Goal: Transaction & Acquisition: Purchase product/service

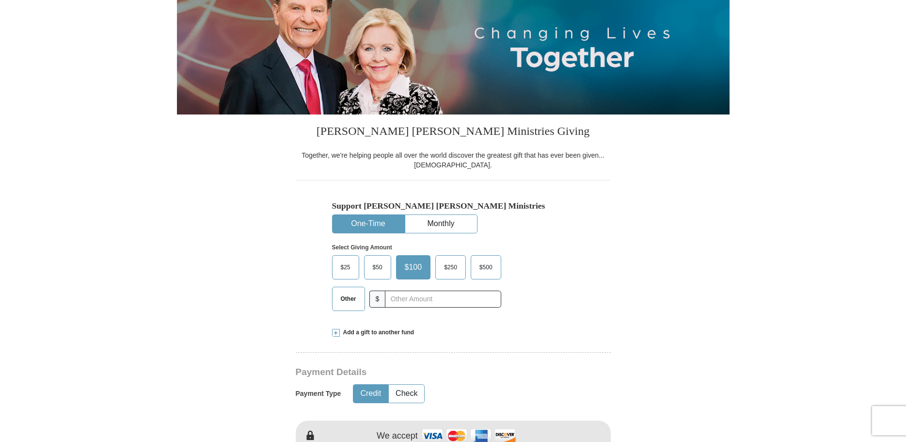
scroll to position [145, 0]
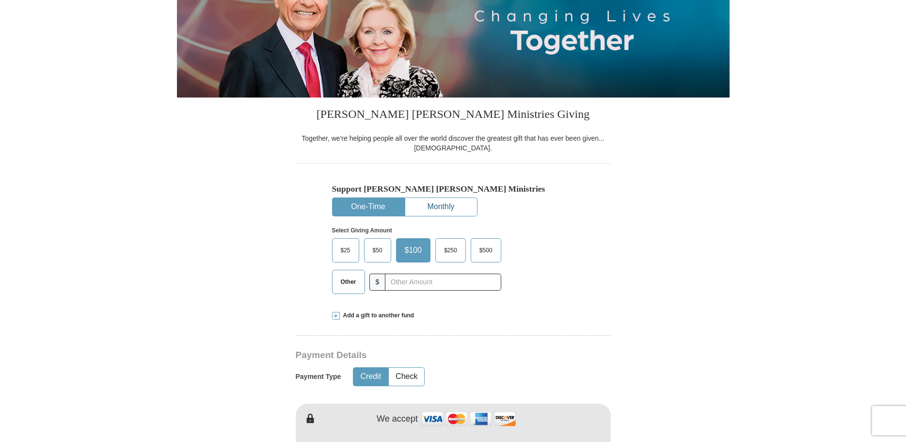
click at [442, 207] on button "Monthly" at bounding box center [441, 207] width 72 height 18
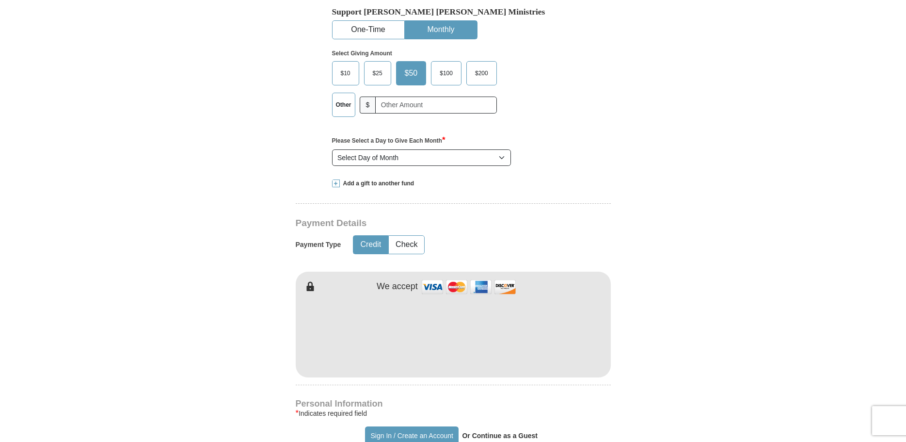
scroll to position [339, 0]
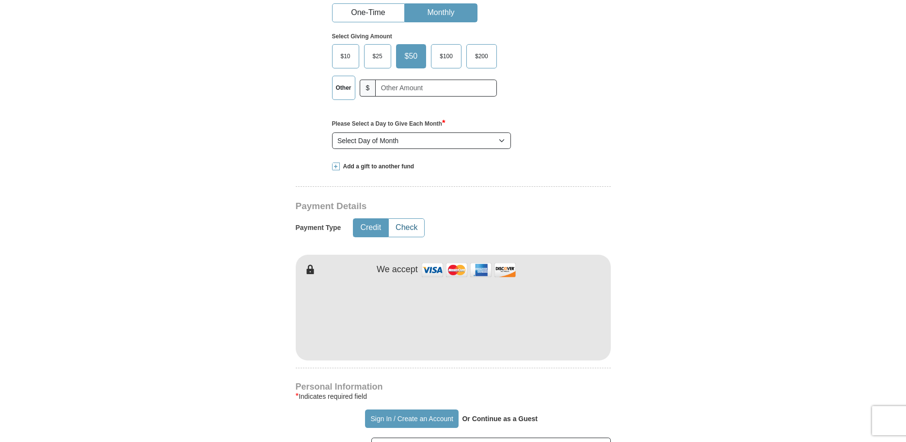
click at [408, 229] on button "Check" at bounding box center [406, 228] width 35 height 18
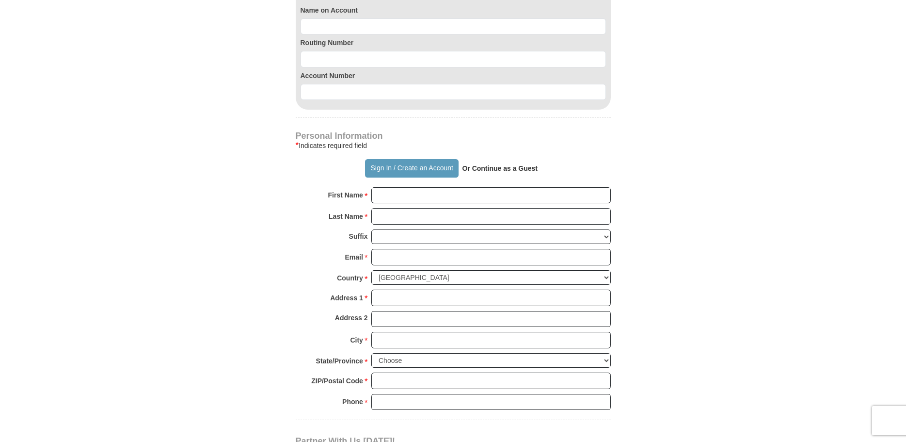
scroll to position [727, 0]
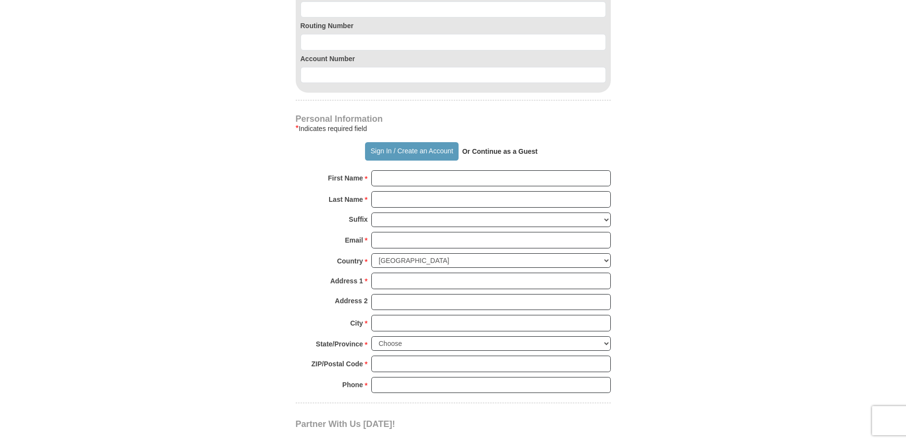
click at [519, 153] on strong "Or Continue as a Guest" at bounding box center [500, 151] width 76 height 8
click at [486, 150] on strong "Or Continue as a Guest" at bounding box center [500, 151] width 76 height 8
click at [387, 179] on input "First Name *" at bounding box center [490, 178] width 239 height 16
type input "[PERSON_NAME]"
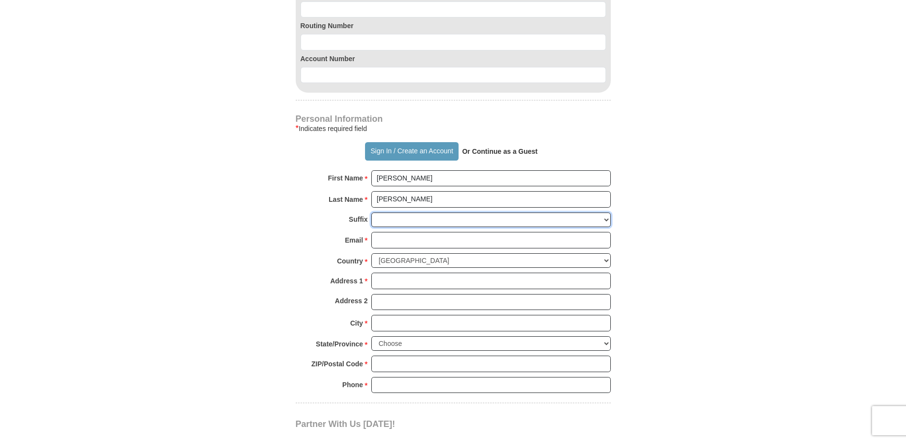
click at [381, 218] on select "[PERSON_NAME] I II III IV V VI" at bounding box center [490, 219] width 239 height 15
click at [220, 208] on form "Already have an account? Sign in for faster giving. Don't have an account? Crea…" at bounding box center [453, 27] width 553 height 1431
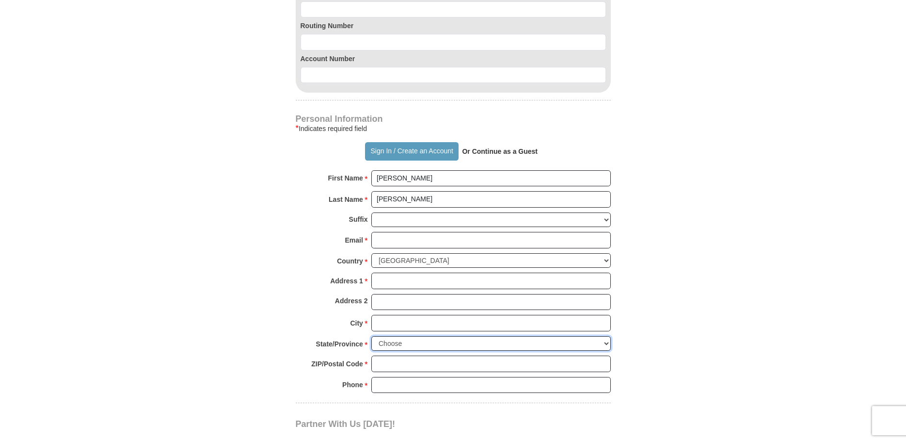
click at [410, 342] on select "Choose [US_STATE] [US_STATE] [US_STATE] [US_STATE] [US_STATE] Armed Forces Amer…" at bounding box center [490, 343] width 239 height 15
select select "SC"
click at [371, 336] on select "Choose [US_STATE] [US_STATE] [US_STATE] [US_STATE] [US_STATE] Armed Forces Amer…" at bounding box center [490, 343] width 239 height 15
click at [381, 285] on input "Address 1 *" at bounding box center [490, 280] width 239 height 16
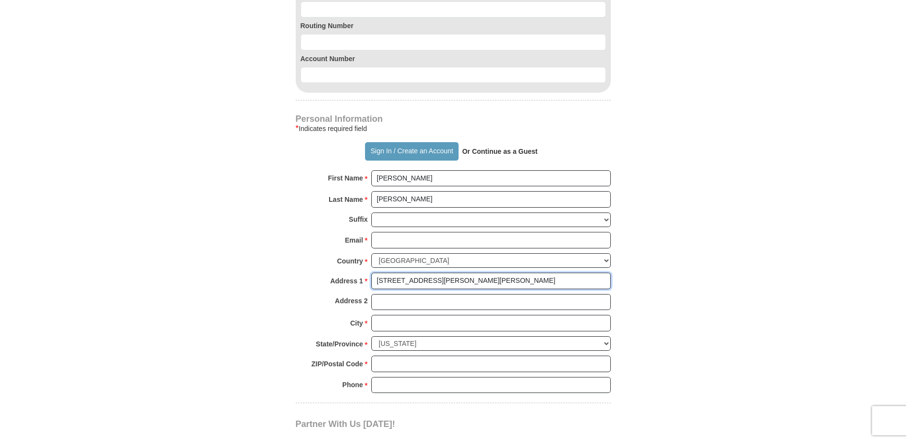
type input "[STREET_ADDRESS][PERSON_NAME][PERSON_NAME]"
type input "[GEOGRAPHIC_DATA]"
click at [397, 361] on input "ZIP/Postal Code *" at bounding box center [490, 363] width 239 height 16
type input "29607"
click at [397, 384] on input "Phone * *" at bounding box center [490, 385] width 239 height 16
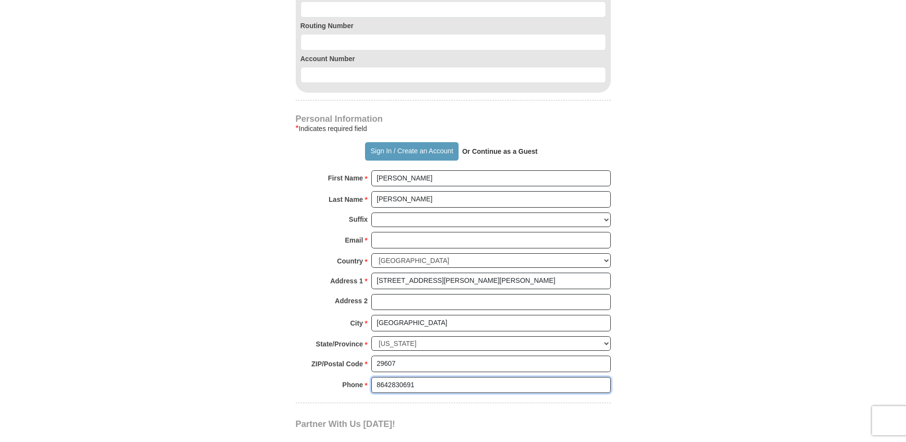
type input "8642830691"
click at [236, 307] on form "Already have an account? Sign in for faster giving. Don't have an account? Crea…" at bounding box center [453, 27] width 553 height 1431
click at [405, 244] on input "Email *" at bounding box center [490, 240] width 239 height 16
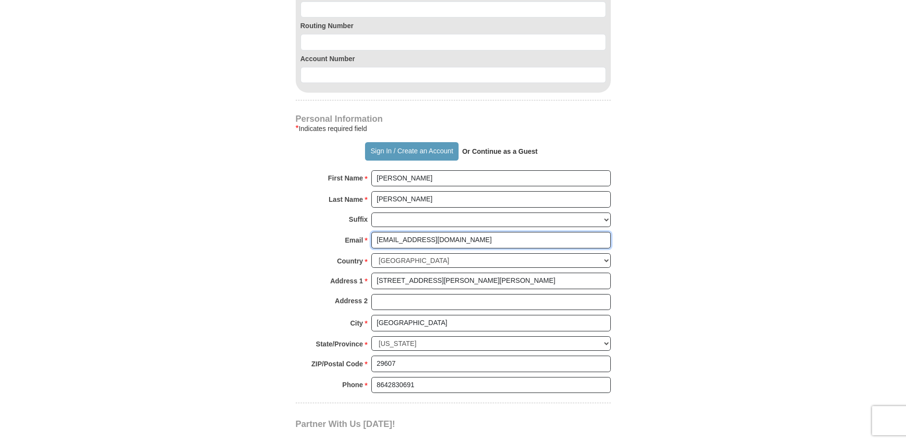
type input "[EMAIL_ADDRESS][DOMAIN_NAME]"
click at [229, 214] on form "Already have an account? Sign in for faster giving. Don't have an account? Crea…" at bounding box center [453, 27] width 553 height 1431
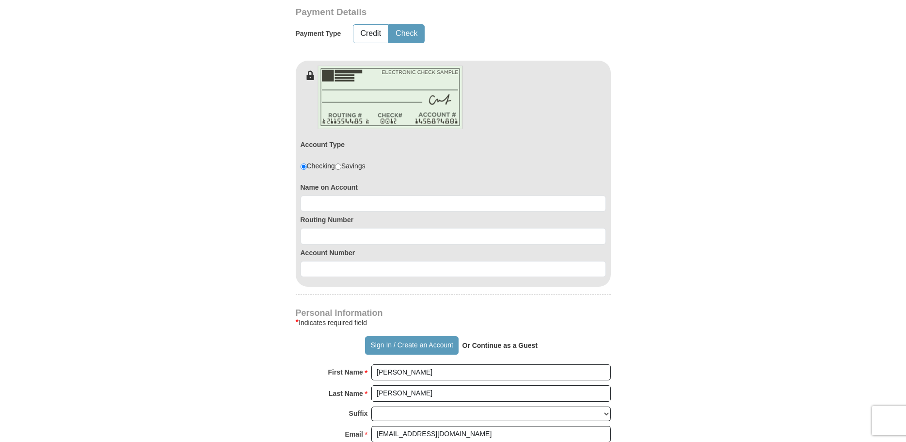
scroll to position [485, 0]
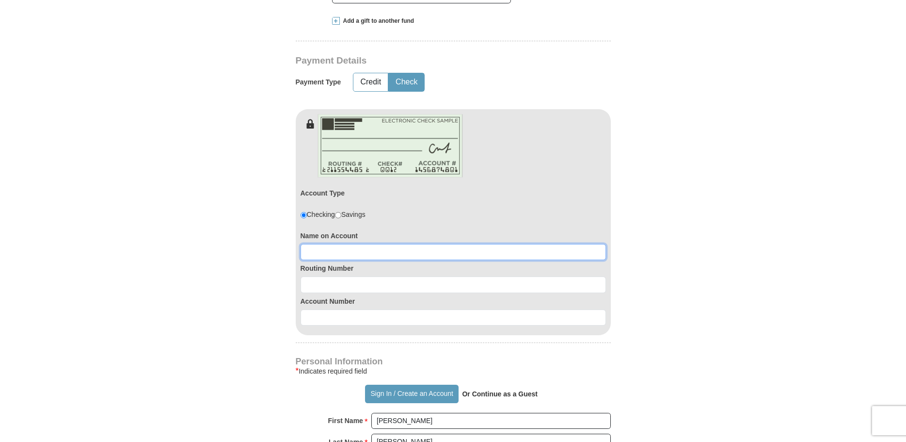
click at [327, 256] on input at bounding box center [453, 252] width 305 height 16
type input "[PERSON_NAME]"
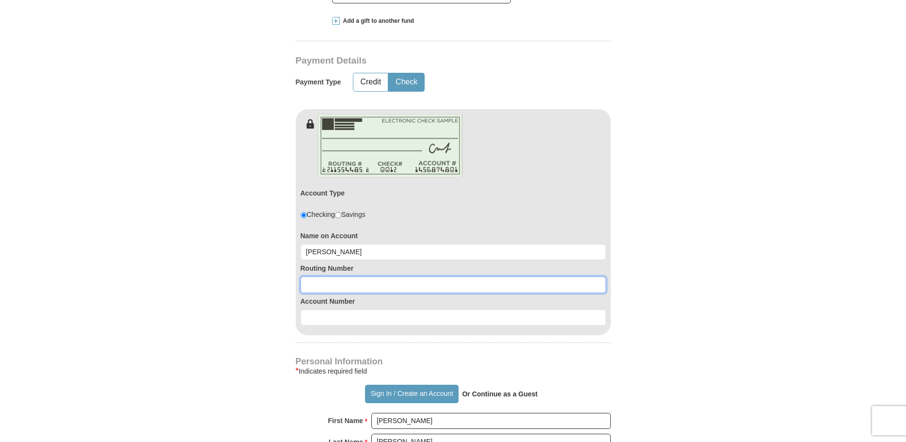
click at [331, 288] on input at bounding box center [453, 284] width 305 height 16
type input "053201607"
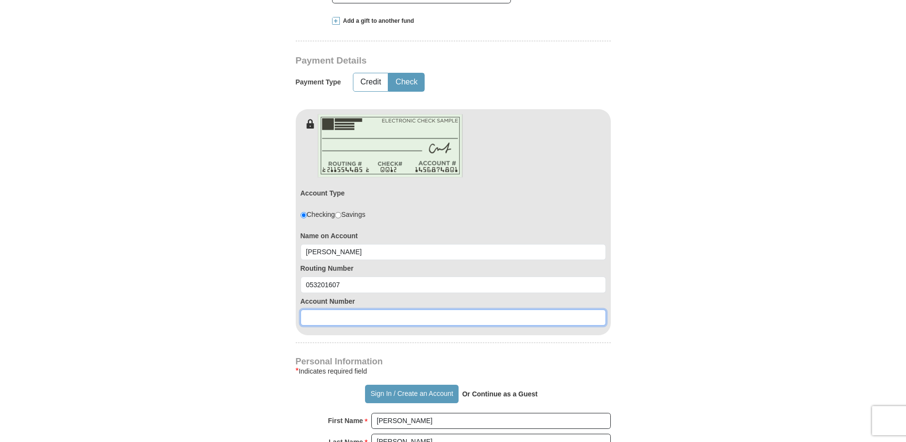
click at [323, 319] on input at bounding box center [453, 317] width 305 height 16
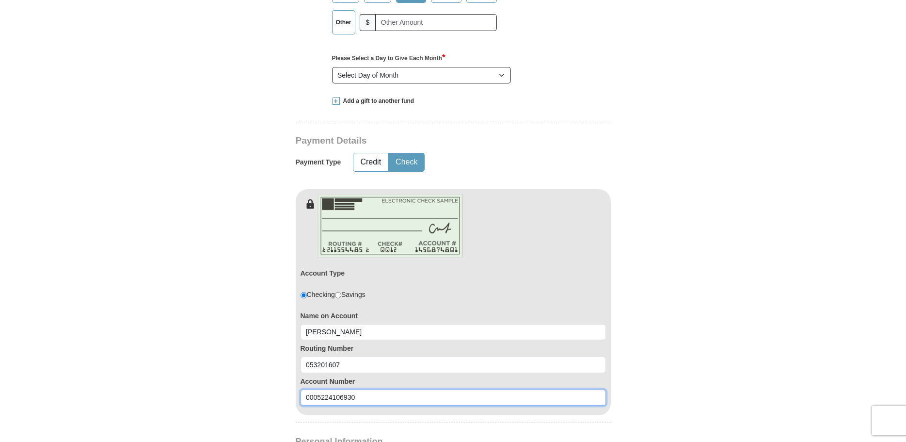
scroll to position [388, 0]
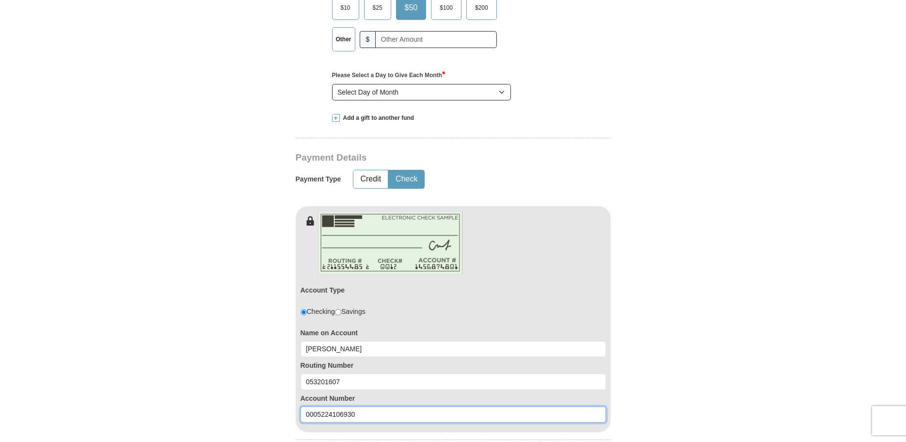
type input "0005224106930"
click at [402, 95] on select "Select Day of Month 1 2 3 4 5 6 7 8 9 10 11 12 13 14 15 16 17 18 19 20 21 22 23…" at bounding box center [421, 92] width 179 height 16
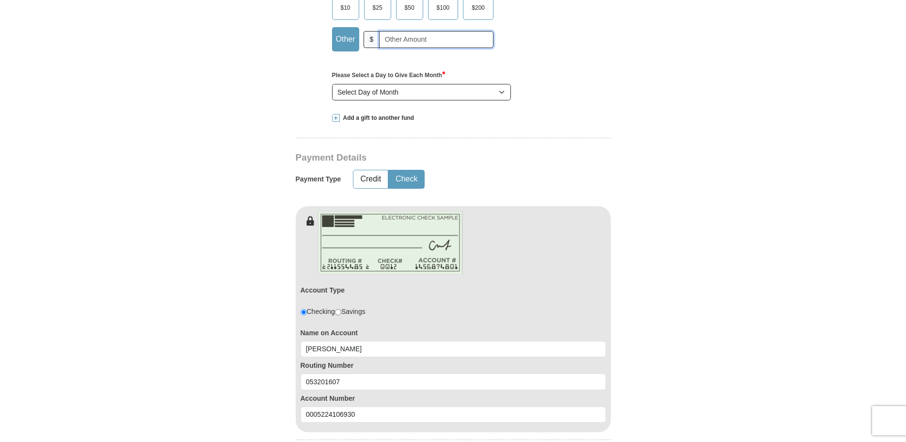
click at [402, 39] on input "text" at bounding box center [436, 39] width 114 height 17
type input "200"
click at [393, 94] on select "Select Day of Month 1 2 3 4 5 6 7 8 9 10 11 12 13 14 15 16 17 18 19 20 21 22 23…" at bounding box center [421, 92] width 179 height 16
select select "2"
click at [332, 84] on select "Select Day of Month 1 2 3 4 5 6 7 8 9 10 11 12 13 14 15 16 17 18 19 20 21 22 23…" at bounding box center [421, 92] width 179 height 16
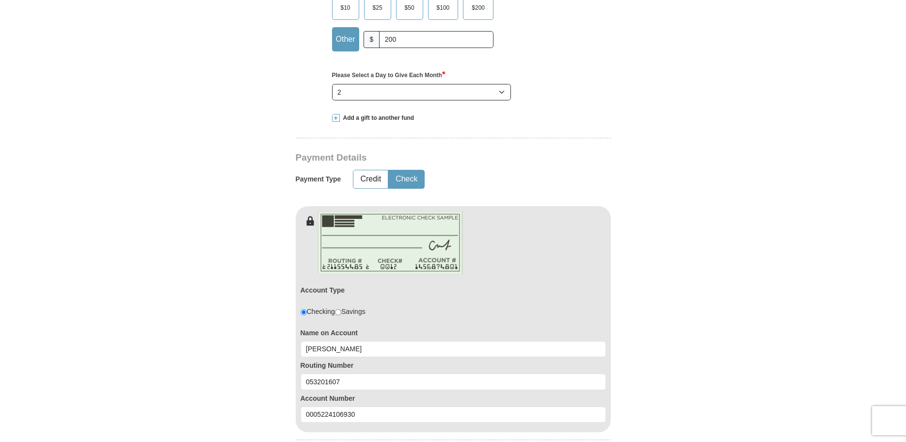
click at [255, 112] on form "Already have an account? Sign in for faster giving. Don't have an account? Crea…" at bounding box center [453, 348] width 553 height 1395
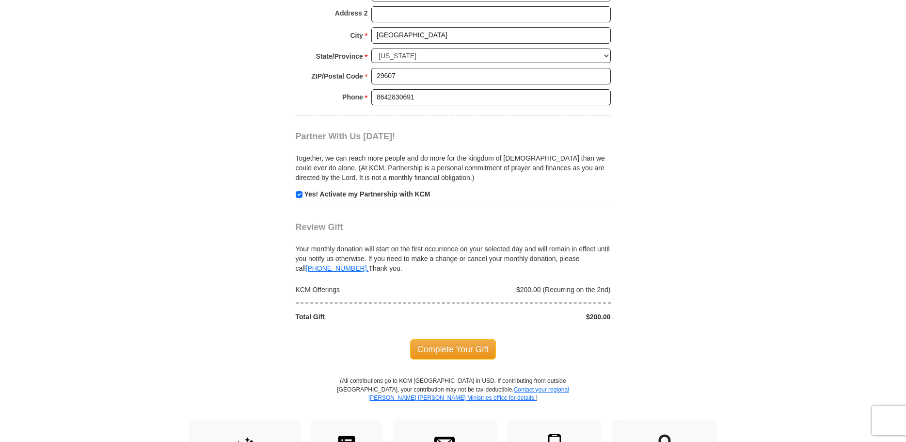
scroll to position [1018, 0]
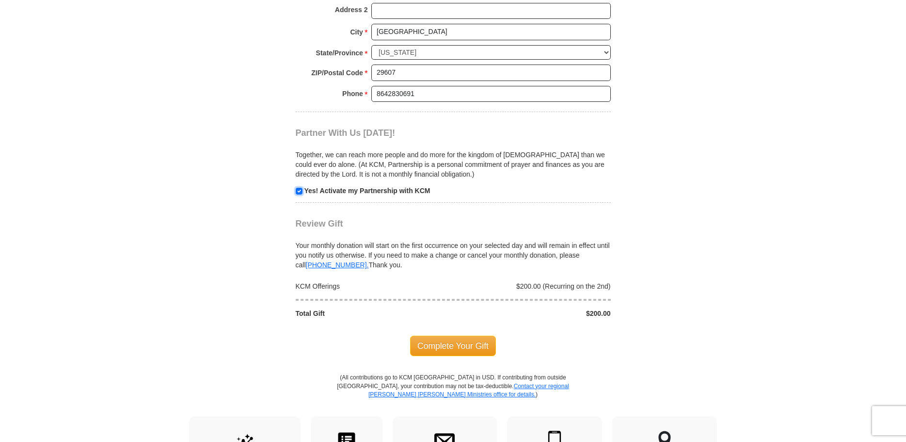
click at [300, 192] on input "checkbox" at bounding box center [299, 191] width 7 height 7
click at [297, 191] on input "checkbox" at bounding box center [299, 191] width 7 height 7
checkbox input "false"
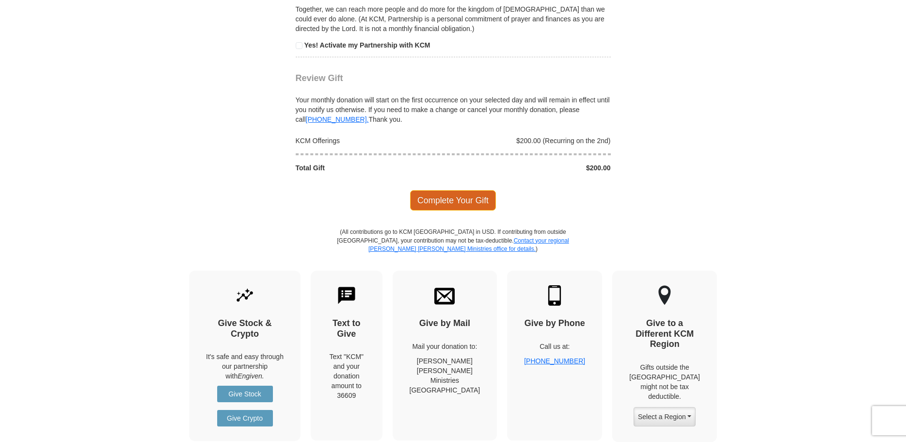
click at [469, 199] on span "Complete Your Gift" at bounding box center [453, 200] width 86 height 20
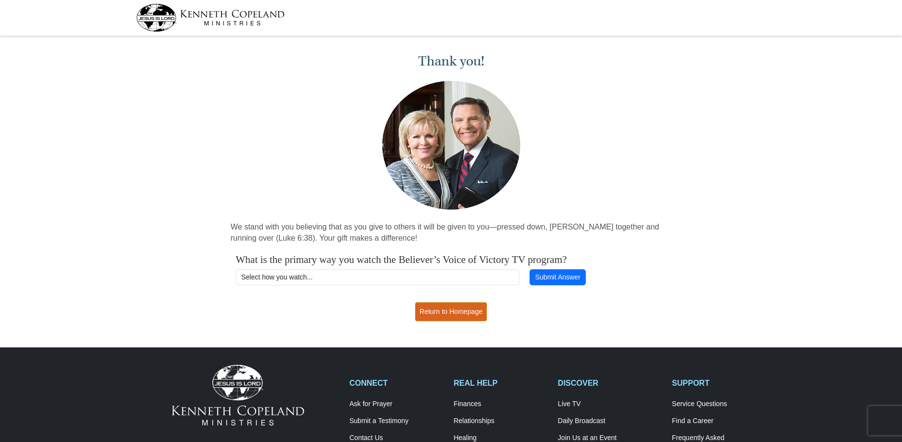
click at [467, 312] on link "Return to Homepage" at bounding box center [451, 311] width 72 height 19
